Goal: Feedback & Contribution: Leave review/rating

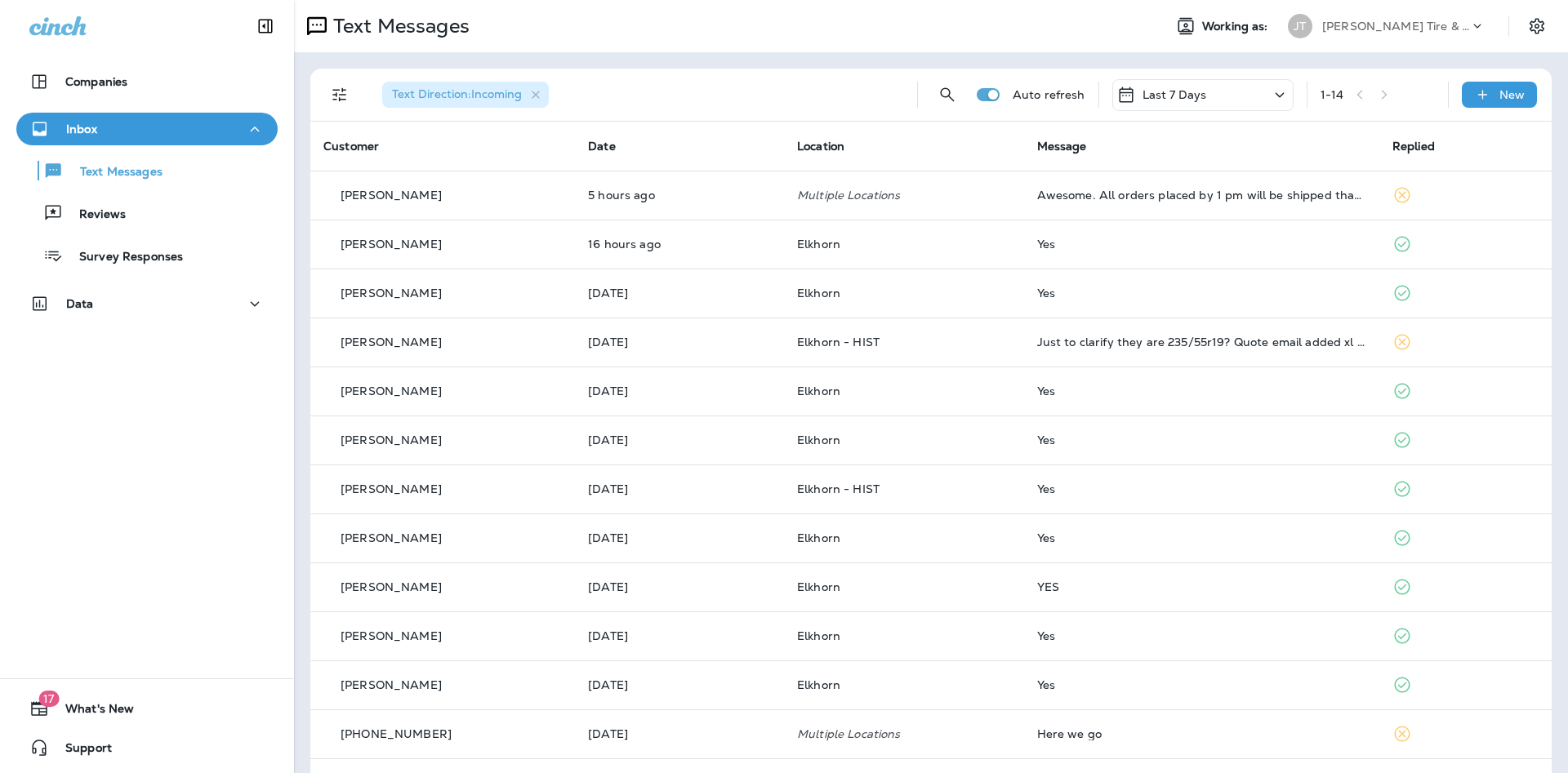
click at [180, 135] on div "Inbox" at bounding box center [146, 128] width 235 height 20
click at [179, 134] on div "Inbox" at bounding box center [146, 128] width 235 height 20
click at [149, 176] on p "Text Messages" at bounding box center [113, 172] width 99 height 15
click at [178, 225] on button "Reviews" at bounding box center [146, 213] width 261 height 34
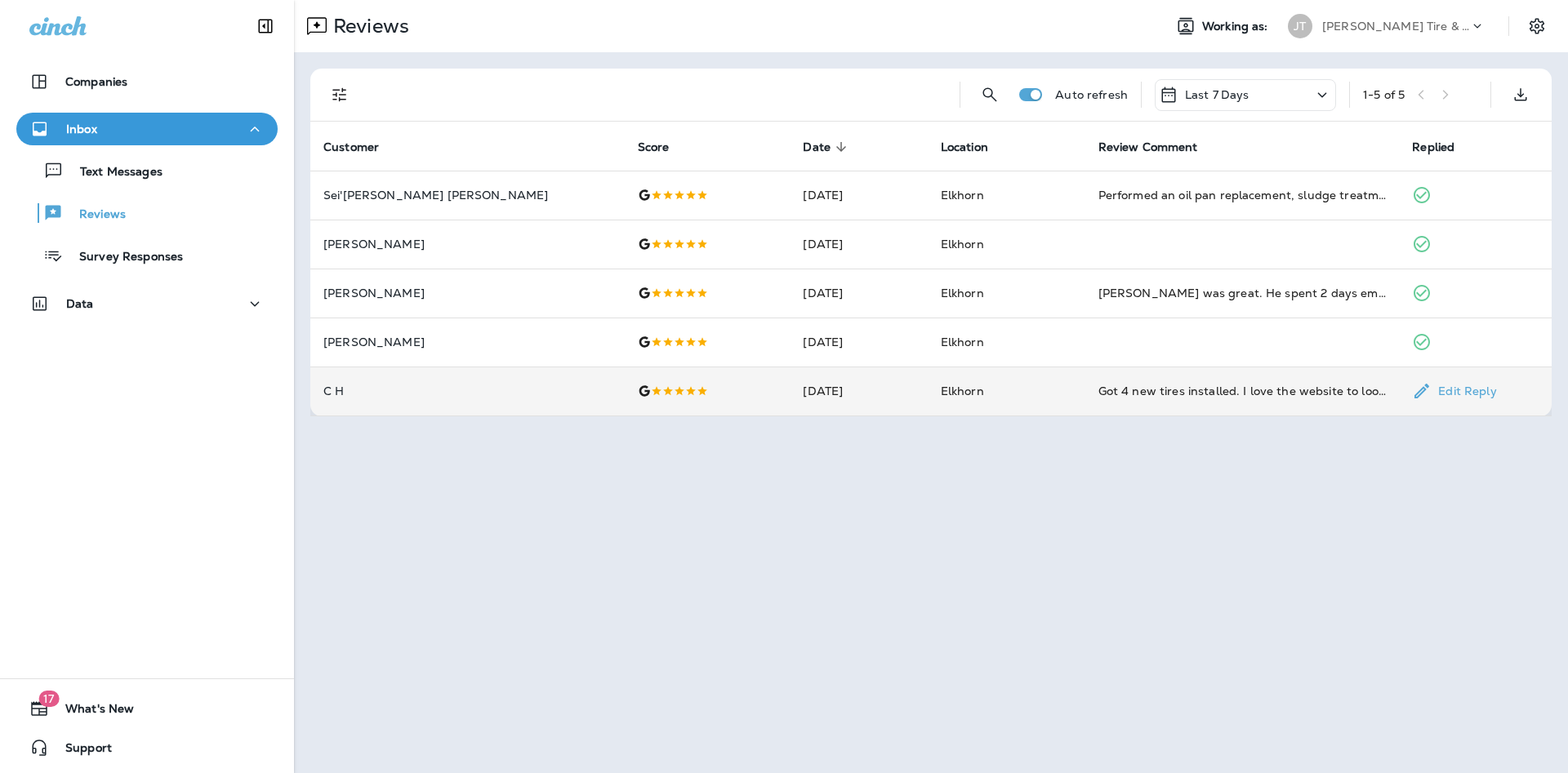
click at [1014, 396] on td "Elkhorn" at bounding box center [1006, 392] width 158 height 49
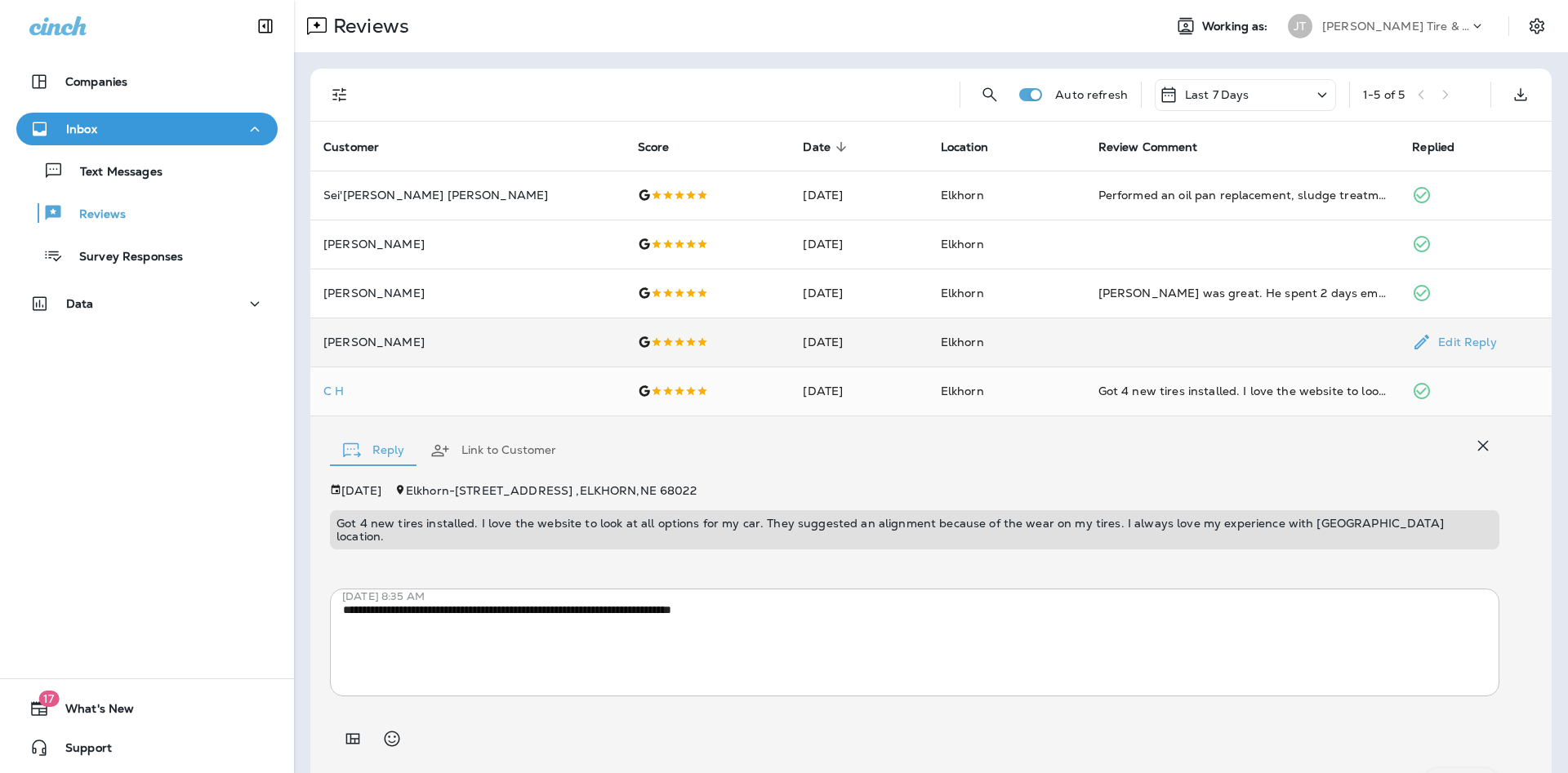
click at [862, 355] on td "[DATE]" at bounding box center [858, 342] width 137 height 49
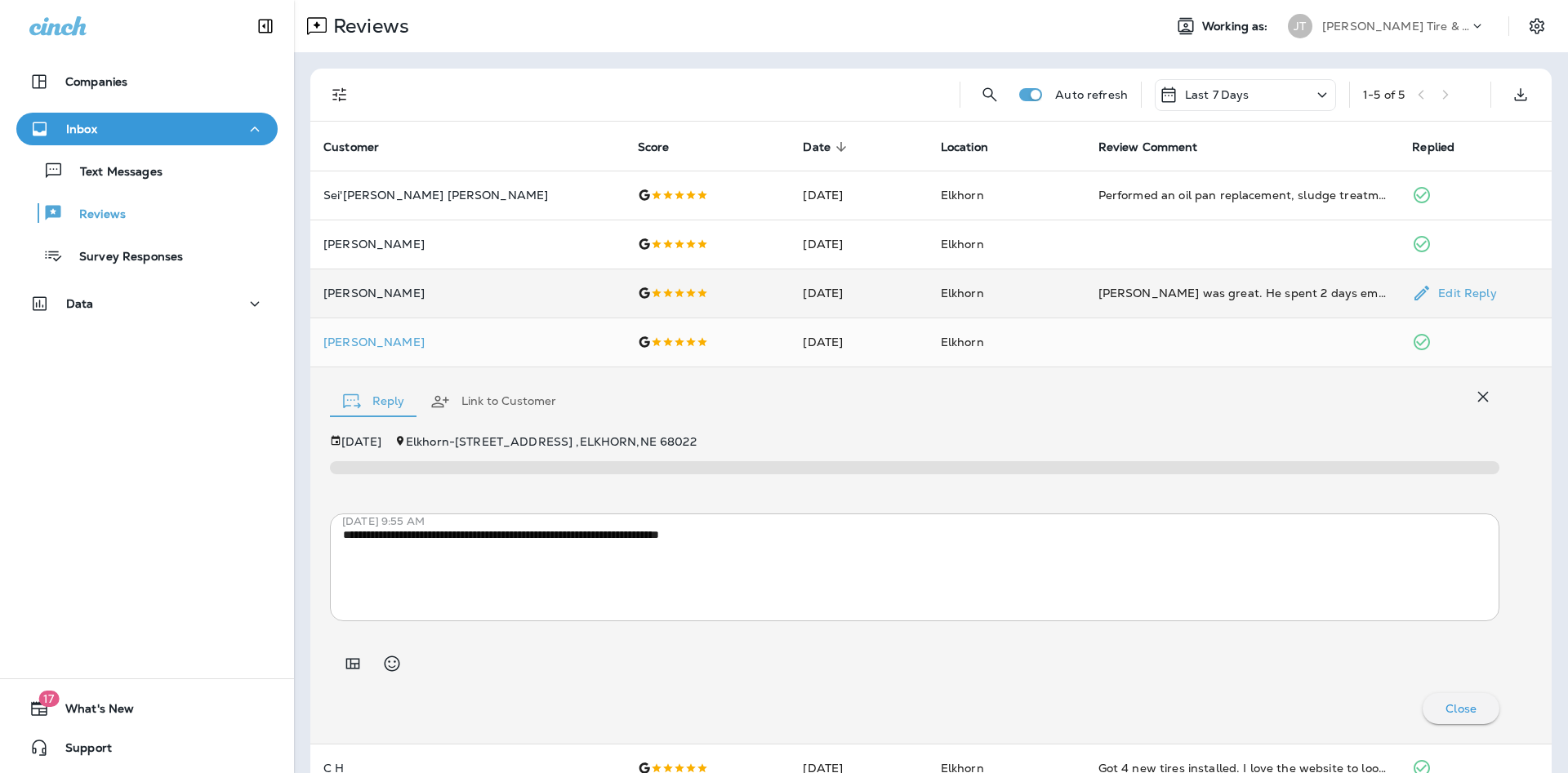
click at [806, 313] on td "[DATE]" at bounding box center [858, 294] width 137 height 49
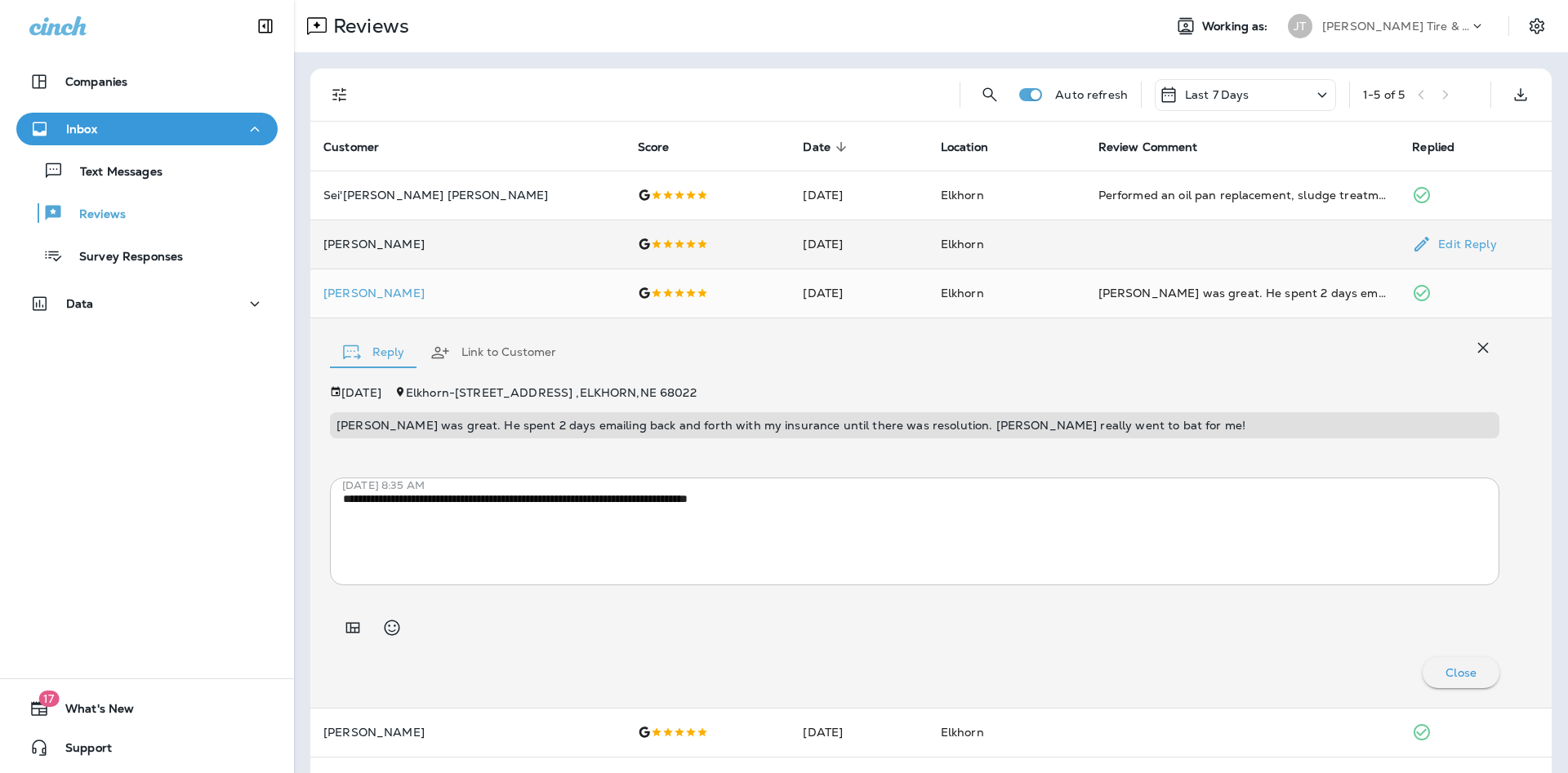
click at [818, 261] on td "[DATE]" at bounding box center [858, 244] width 137 height 49
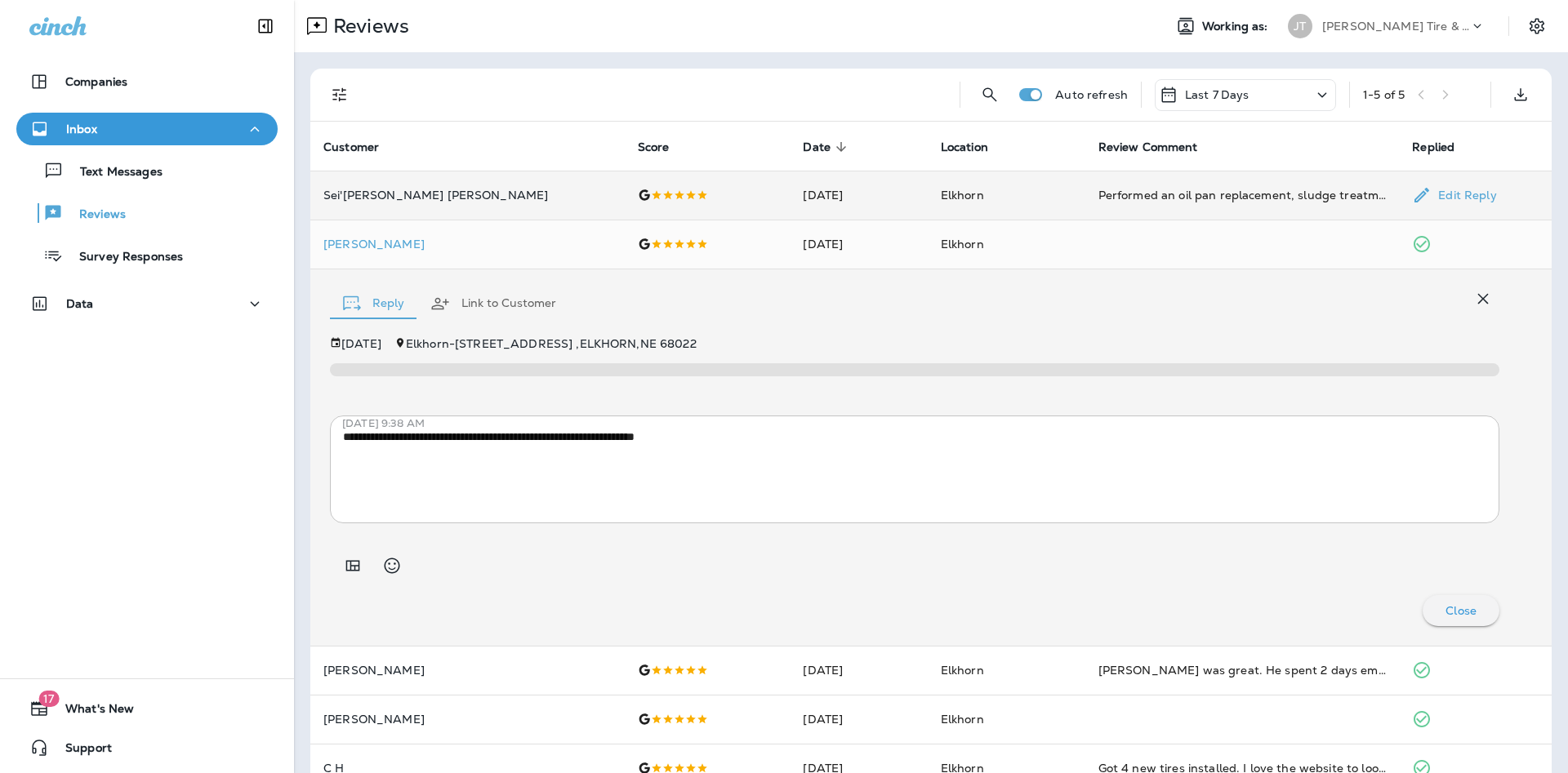
click at [802, 179] on td "[DATE]" at bounding box center [858, 195] width 137 height 49
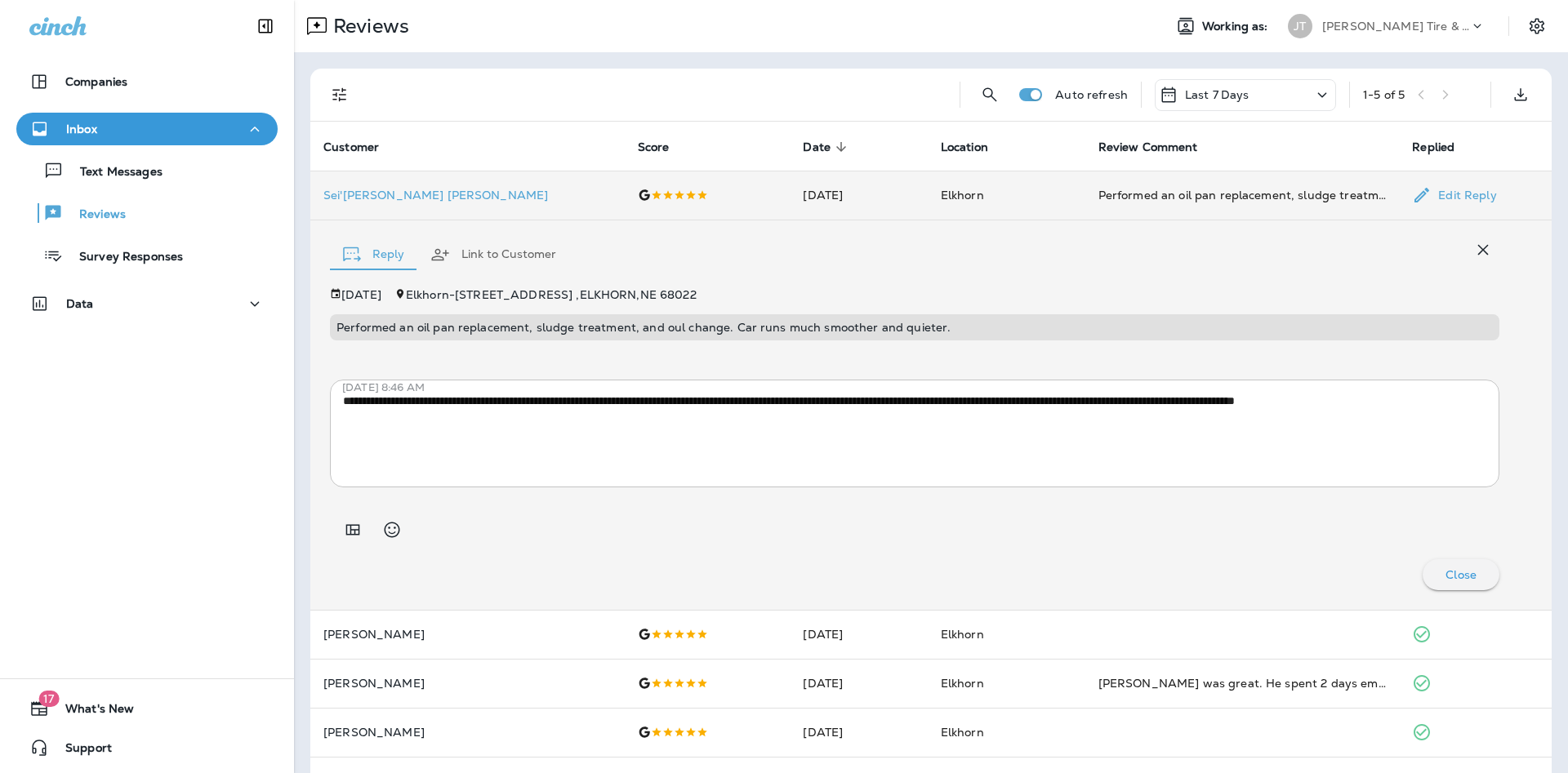
click at [671, 206] on td at bounding box center [707, 195] width 165 height 49
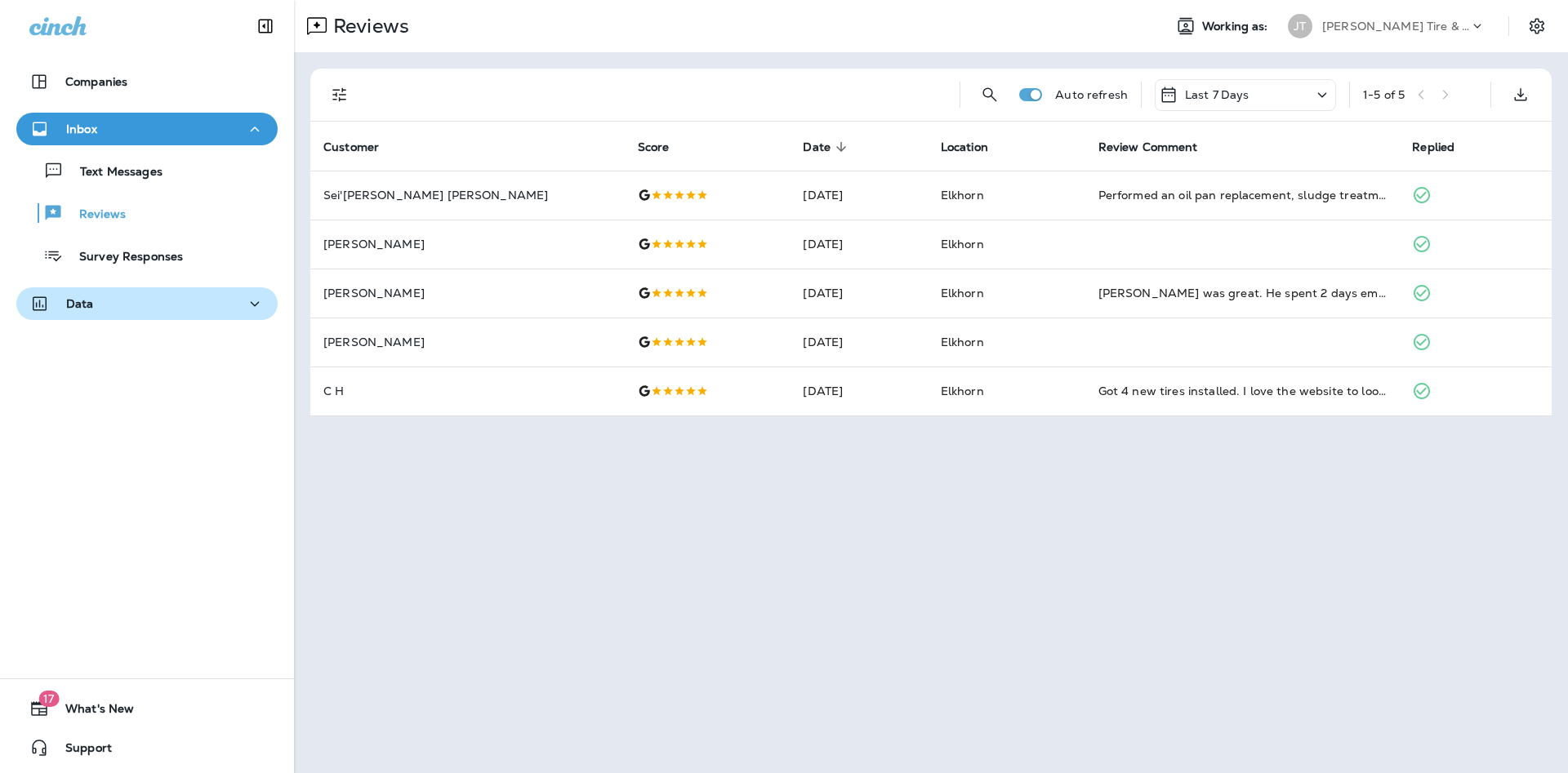
click at [258, 303] on icon "button" at bounding box center [255, 303] width 20 height 20
click at [259, 303] on icon "button" at bounding box center [255, 303] width 20 height 20
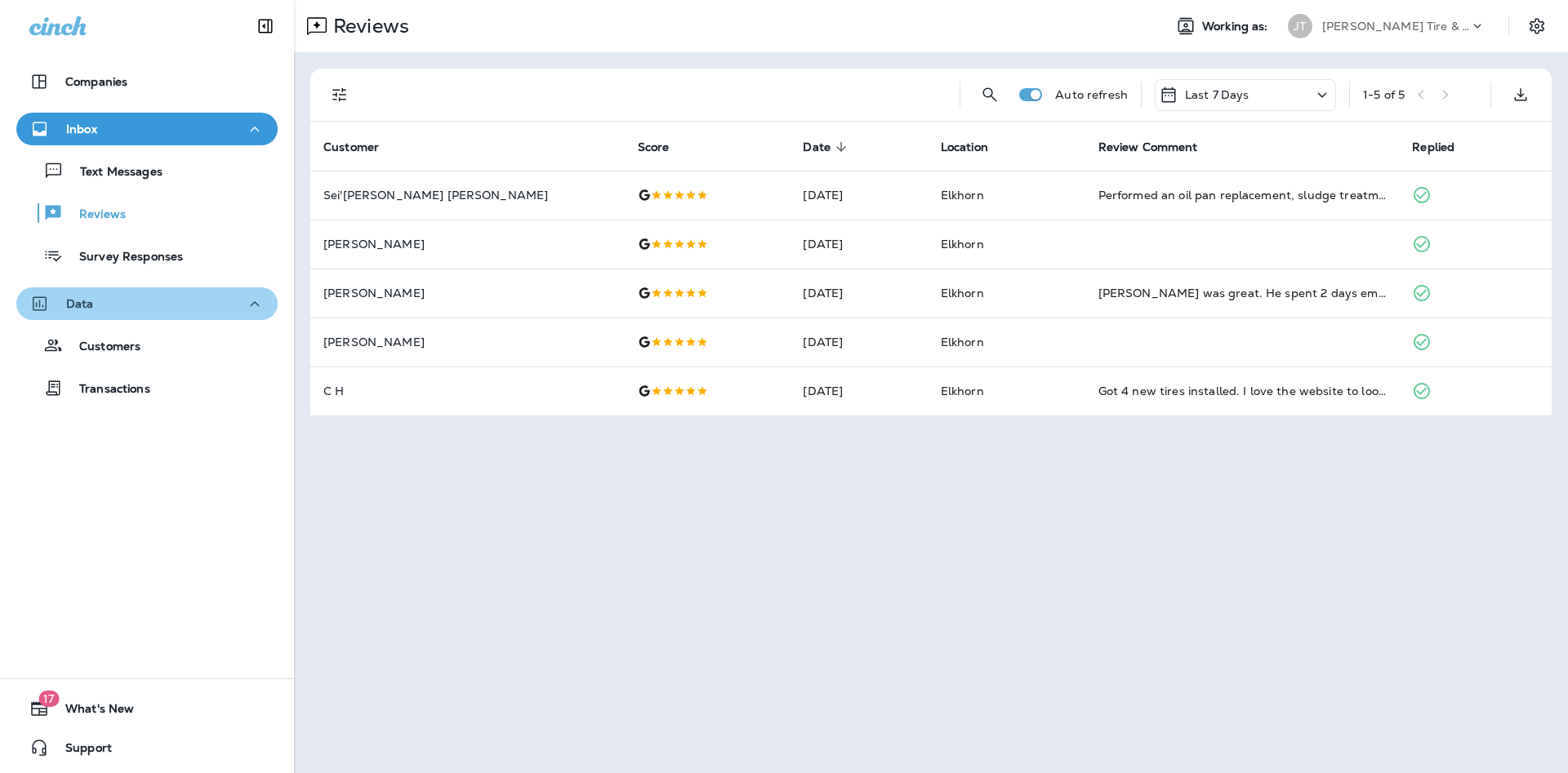
click at [259, 303] on icon "button" at bounding box center [255, 303] width 20 height 20
